Goal: Information Seeking & Learning: Check status

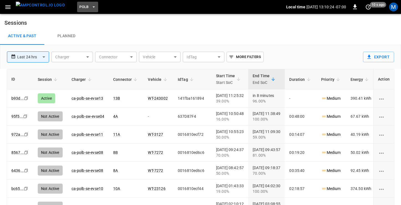
click at [79, 9] on span "PoLB" at bounding box center [83, 7] width 9 height 6
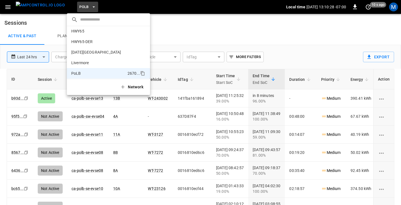
scroll to position [12, 0]
click at [83, 45] on p "HWY65-DER" at bounding box center [97, 43] width 52 height 6
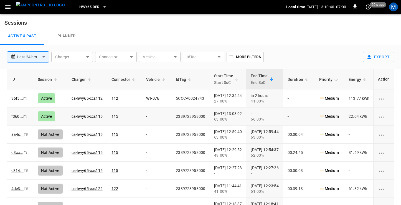
click at [25, 116] on icon "Copy" at bounding box center [25, 116] width 4 height 4
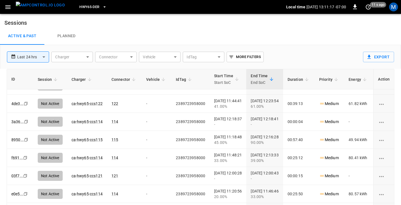
scroll to position [94, 0]
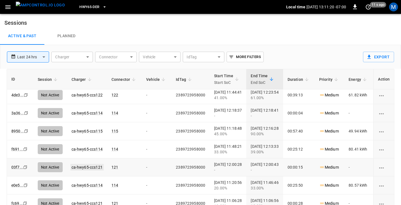
click at [92, 165] on link "ca-hwy65-ccs121" at bounding box center [86, 167] width 33 height 7
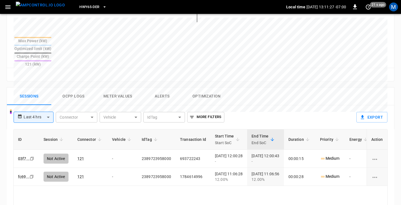
scroll to position [212, 0]
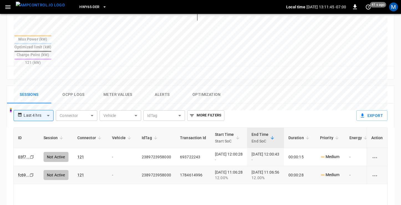
click at [32, 173] on icon "copy" at bounding box center [31, 174] width 3 height 3
click at [31, 155] on icon "Copy" at bounding box center [32, 157] width 4 height 4
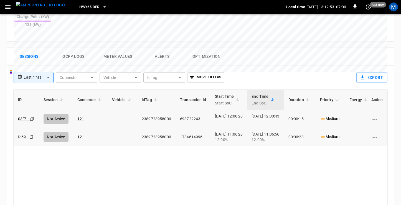
scroll to position [282, 0]
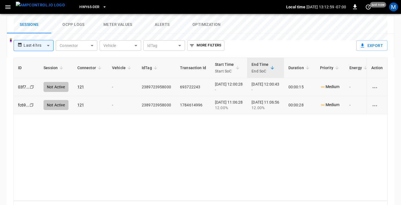
click at [32, 85] on icon "Copy" at bounding box center [32, 87] width 4 height 4
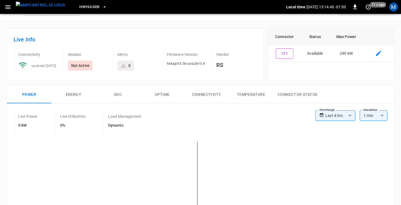
scroll to position [0, 0]
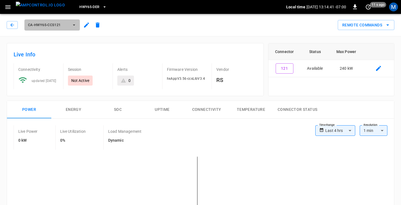
click at [69, 25] on span "ca-hwy65-ccs121" at bounding box center [48, 25] width 41 height 6
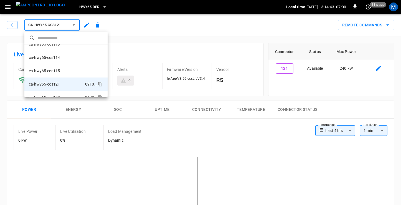
scroll to position [31, 0]
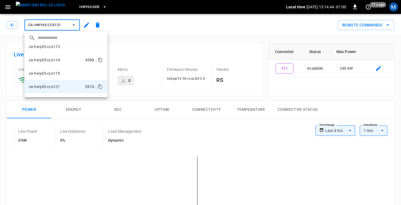
click at [59, 61] on p "ca-hwy65-ccs114" at bounding box center [44, 60] width 31 height 6
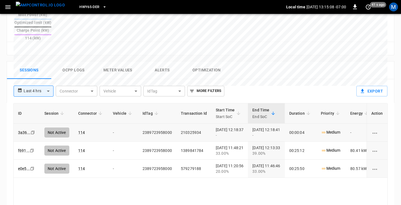
click at [31, 131] on icon "copy" at bounding box center [32, 132] width 3 height 3
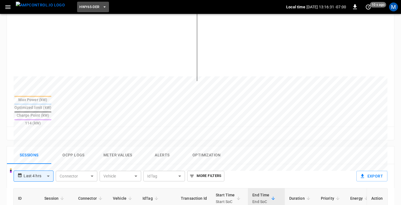
click at [84, 9] on span "HWY65-DER" at bounding box center [89, 7] width 20 height 6
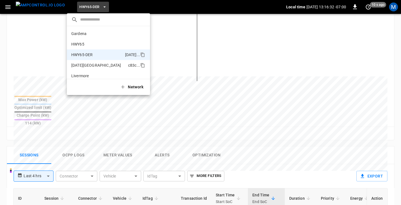
scroll to position [19, 0]
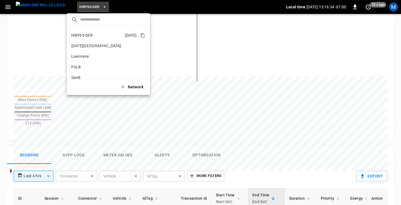
click at [93, 36] on p "HWY65-DER" at bounding box center [97, 35] width 52 height 6
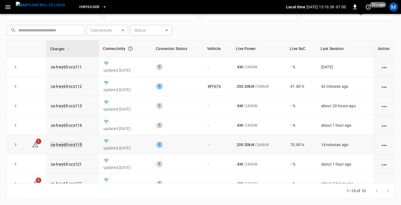
click at [65, 144] on link "ca-hwy65-ccs115" at bounding box center [66, 144] width 33 height 7
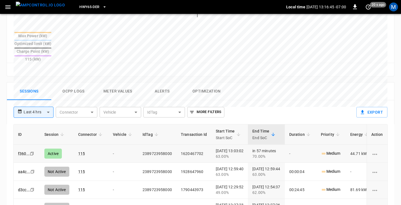
click at [31, 151] on icon "Copy" at bounding box center [32, 153] width 4 height 4
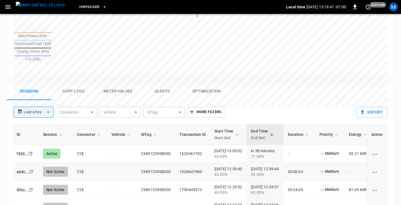
scroll to position [215, 0]
click at [31, 170] on icon "copy" at bounding box center [30, 171] width 3 height 3
click at [19, 150] on link "f360 ..." at bounding box center [23, 153] width 14 height 7
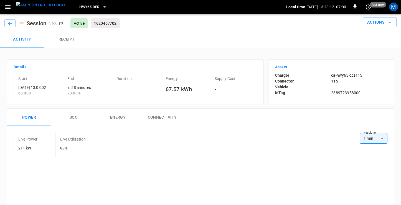
click at [8, 6] on icon "button" at bounding box center [7, 7] width 7 height 7
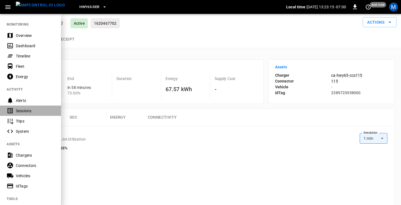
click at [22, 108] on div "Sessions" at bounding box center [35, 111] width 39 height 6
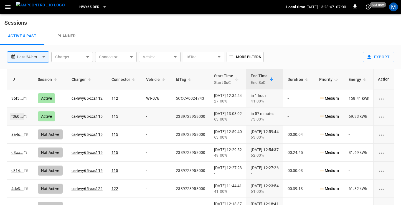
click at [16, 115] on link "f360 ..." at bounding box center [17, 116] width 14 height 7
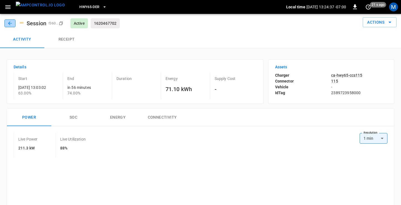
click at [10, 21] on icon "button" at bounding box center [10, 24] width 6 height 6
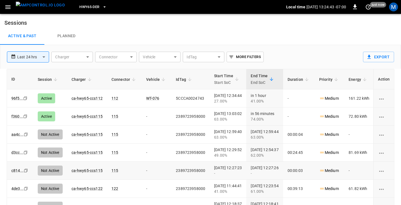
click at [26, 170] on icon "Copy" at bounding box center [26, 170] width 4 height 4
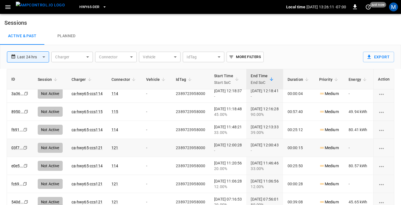
scroll to position [111, 0]
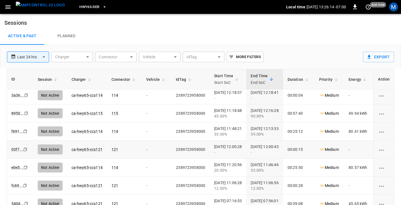
click at [24, 148] on icon "Copy" at bounding box center [25, 149] width 4 height 4
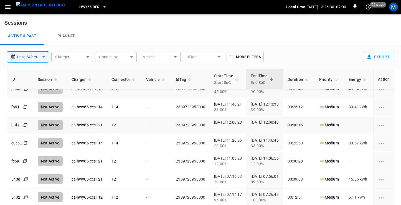
scroll to position [137, 0]
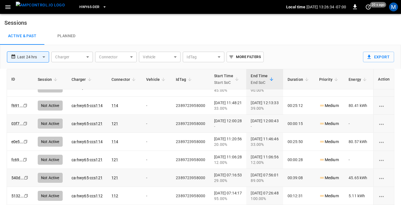
click at [26, 178] on icon "Copy" at bounding box center [26, 177] width 4 height 4
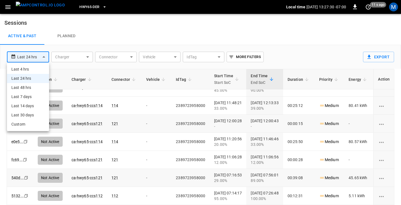
click at [37, 55] on body "**********" at bounding box center [200, 113] width 401 height 227
click at [29, 68] on li "Last 4 hrs" at bounding box center [28, 69] width 42 height 9
type input "**********"
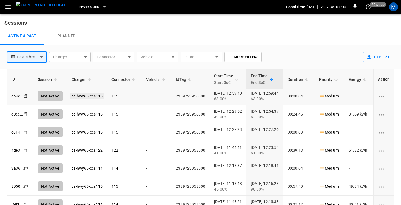
scroll to position [0, 0]
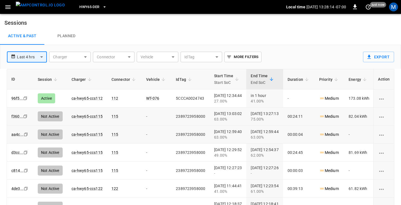
click at [25, 116] on icon "Copy" at bounding box center [25, 116] width 4 height 4
click at [26, 115] on icon "Copy" at bounding box center [25, 116] width 4 height 4
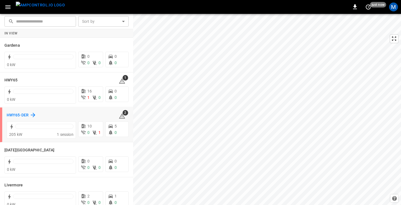
click at [21, 113] on h6 "HWY65-DER" at bounding box center [18, 115] width 22 height 6
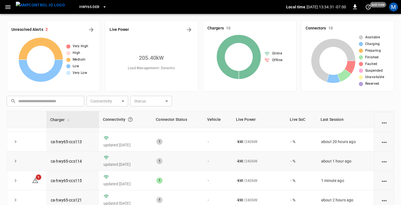
scroll to position [40, 0]
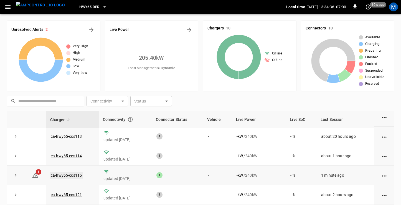
click at [61, 175] on link "ca-hwy65-ccs115" at bounding box center [66, 175] width 33 height 7
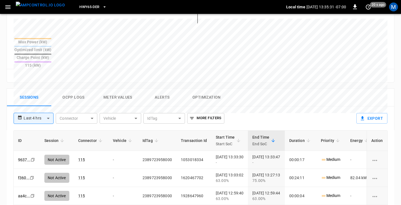
scroll to position [208, 0]
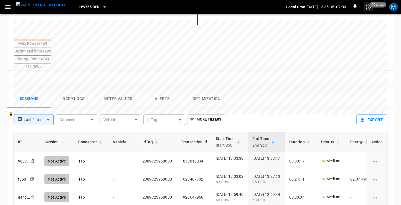
click at [374, 5] on span "20 s ago" at bounding box center [378, 5] width 16 height 6
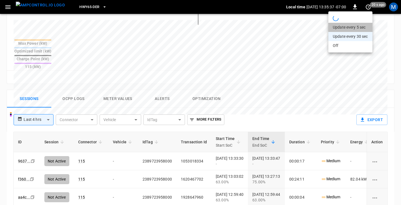
click at [361, 27] on li "Update every 5 sec" at bounding box center [351, 27] width 44 height 9
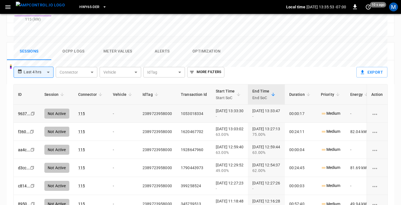
click at [32, 111] on icon "Copy" at bounding box center [33, 113] width 4 height 4
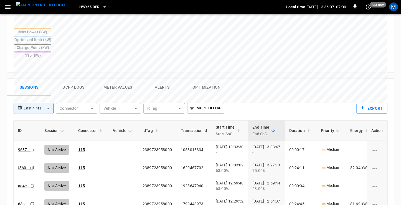
scroll to position [220, 0]
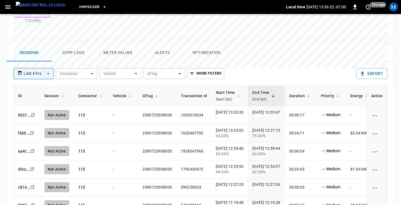
scroll to position [253, 0]
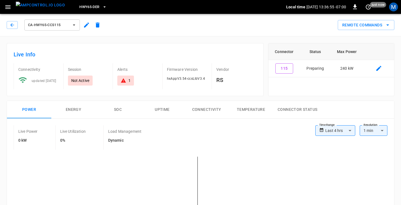
click at [126, 80] on div "1" at bounding box center [126, 81] width 10 height 6
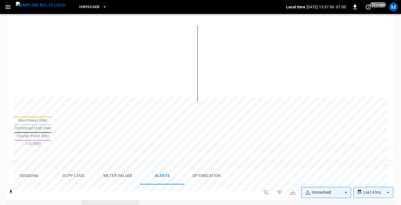
scroll to position [142, 0]
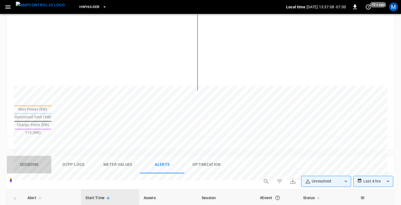
click at [29, 156] on button "Sessions" at bounding box center [29, 165] width 44 height 18
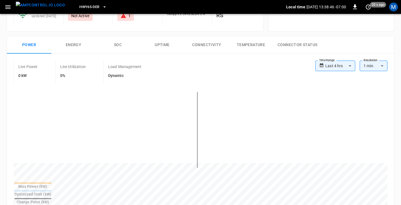
scroll to position [0, 0]
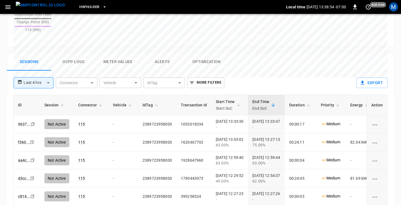
scroll to position [244, 0]
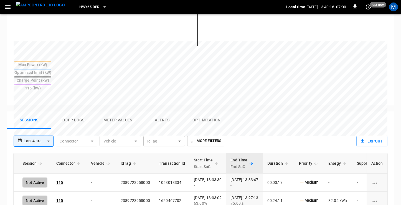
scroll to position [187, 0]
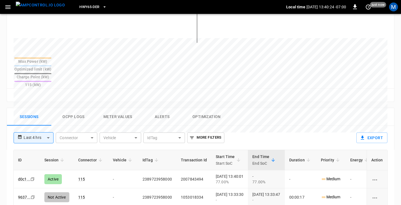
scroll to position [192, 0]
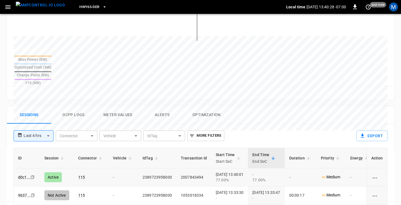
click at [31, 175] on icon "Copy" at bounding box center [32, 177] width 4 height 4
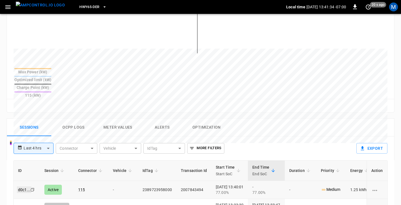
click at [22, 186] on link "d0c1 ..." at bounding box center [24, 189] width 14 height 7
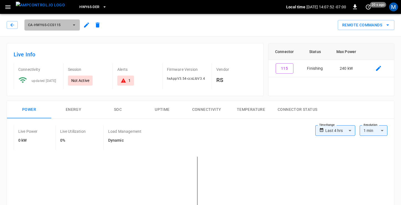
click at [67, 24] on span "ca-hwy65-ccs115" at bounding box center [48, 25] width 41 height 6
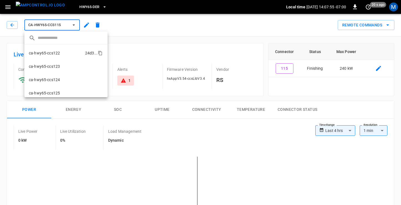
scroll to position [80, 0]
click at [56, 92] on p "ca-hwy65-ccs125" at bounding box center [44, 91] width 31 height 6
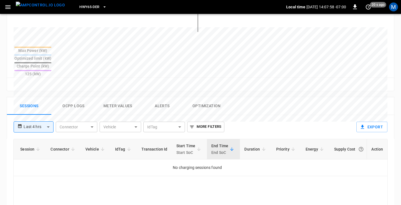
scroll to position [201, 0]
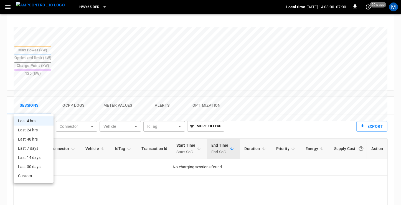
click at [42, 107] on body "**********" at bounding box center [200, 51] width 401 height 504
click at [36, 136] on li "Last 48 hrs" at bounding box center [34, 139] width 40 height 9
type input "**********"
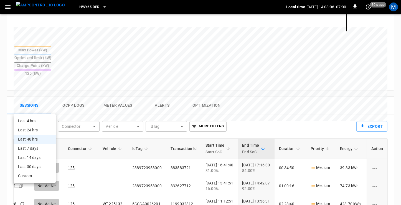
click at [37, 111] on body "**********" at bounding box center [200, 51] width 401 height 504
click at [25, 127] on li "Last 24 hrs" at bounding box center [35, 129] width 42 height 9
type input "**********"
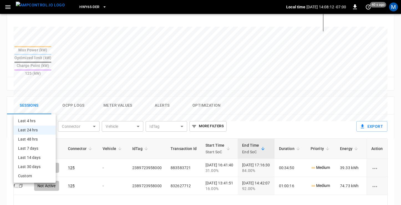
click at [46, 109] on body "**********" at bounding box center [200, 51] width 401 height 504
click at [39, 122] on li "Last 4 hrs" at bounding box center [35, 120] width 42 height 9
type input "**********"
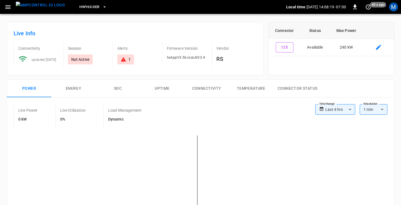
scroll to position [0, 0]
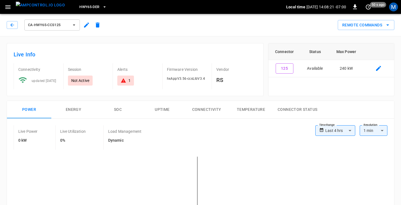
click at [130, 82] on div "1" at bounding box center [129, 81] width 2 height 6
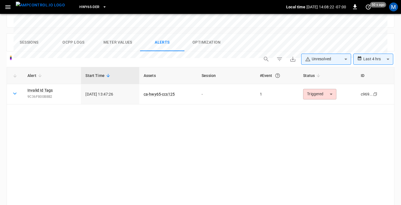
scroll to position [264, 0]
click at [46, 86] on link "Invalid Id Tags" at bounding box center [39, 90] width 27 height 8
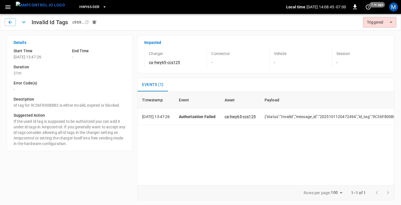
click at [8, 6] on icon "button" at bounding box center [7, 7] width 7 height 7
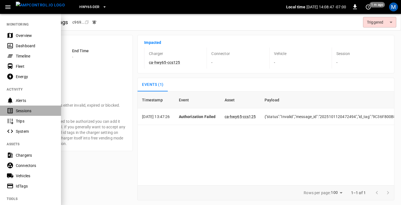
click at [25, 109] on div "Sessions" at bounding box center [35, 111] width 39 height 6
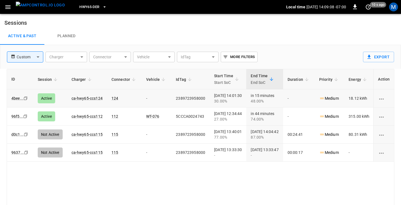
click at [25, 97] on icon "copy" at bounding box center [25, 98] width 3 height 3
click at [17, 97] on link "4bee ..." at bounding box center [17, 98] width 14 height 7
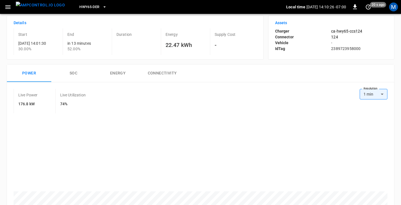
scroll to position [47, 0]
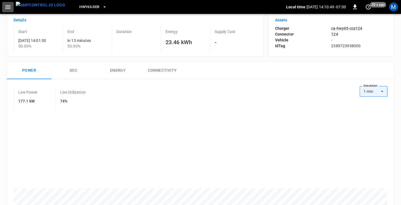
click at [7, 7] on icon "button" at bounding box center [7, 7] width 7 height 7
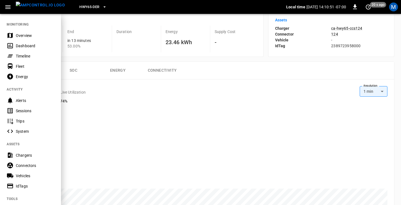
click at [19, 109] on div "Sessions" at bounding box center [35, 111] width 39 height 6
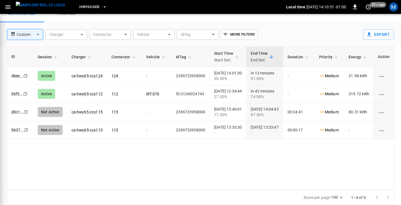
scroll to position [22, 0]
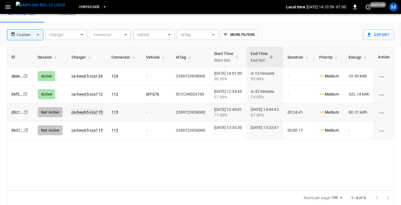
click at [96, 111] on link "ca-hwy65-ccs115" at bounding box center [86, 112] width 33 height 7
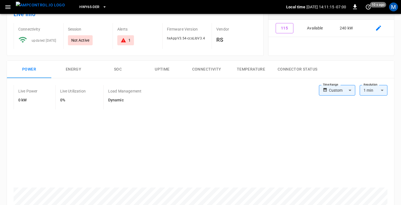
scroll to position [10, 0]
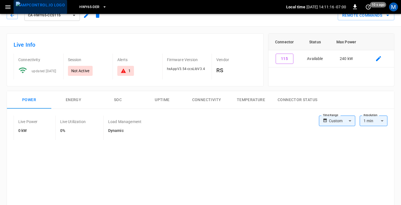
click at [47, 7] on img "menu" at bounding box center [40, 5] width 49 height 7
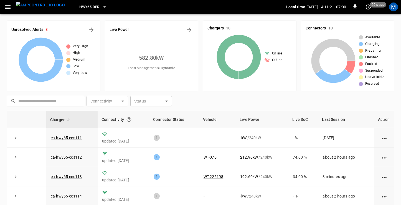
click at [8, 4] on icon "button" at bounding box center [7, 7] width 7 height 7
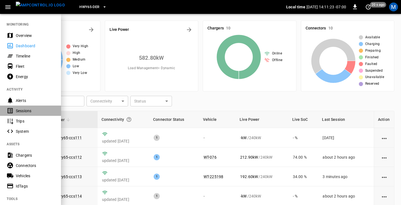
click at [15, 109] on div "Sessions" at bounding box center [30, 110] width 61 height 10
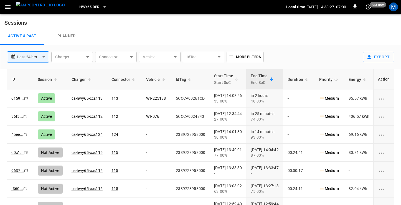
click at [15, 134] on link "4bee ..." at bounding box center [17, 134] width 12 height 4
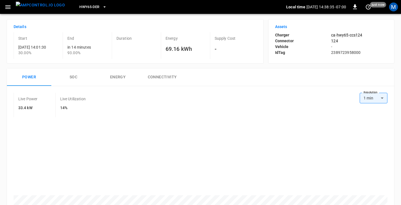
scroll to position [42, 0]
